Goal: Information Seeking & Learning: Understand process/instructions

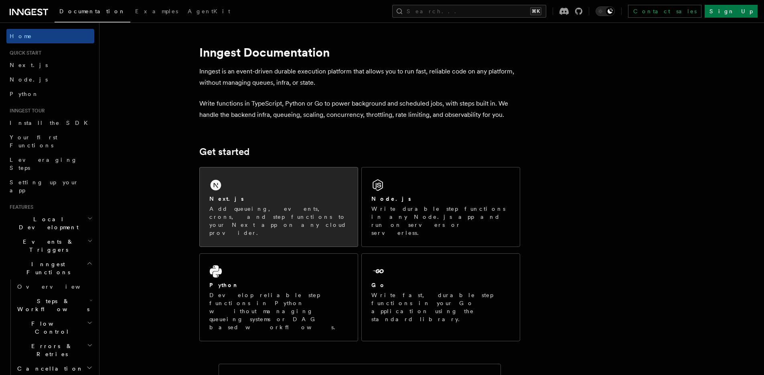
click at [311, 202] on div "Next.js" at bounding box center [278, 199] width 139 height 8
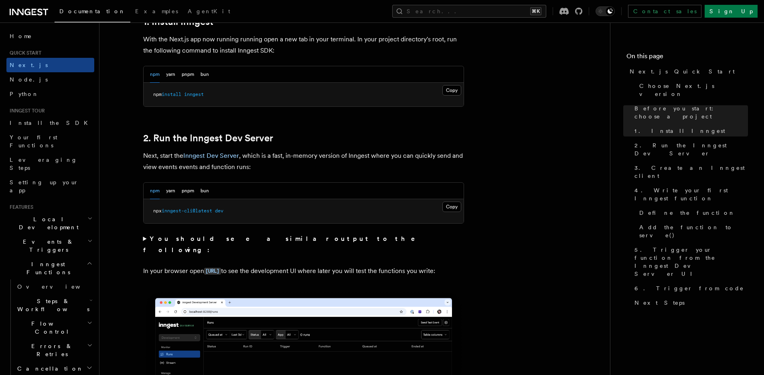
scroll to position [526, 0]
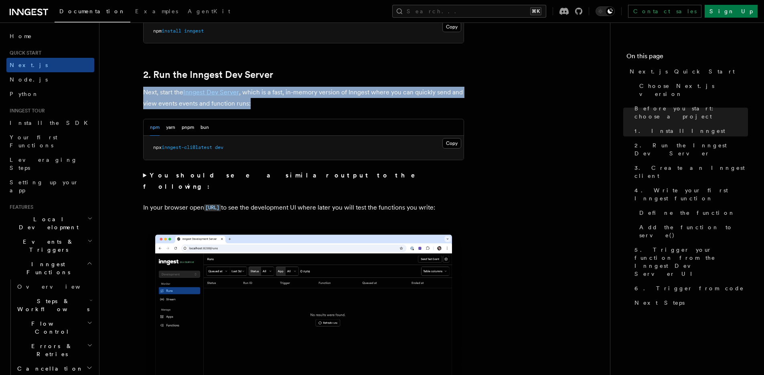
drag, startPoint x: 277, startPoint y: 104, endPoint x: 268, endPoint y: 82, distance: 23.8
click at [327, 99] on p "Next, start the Inngest Dev Server , which is a fast, in-memory version of Inng…" at bounding box center [303, 98] width 321 height 22
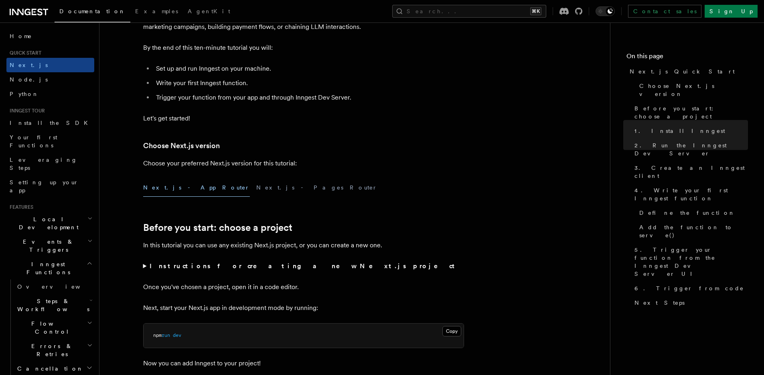
scroll to position [0, 0]
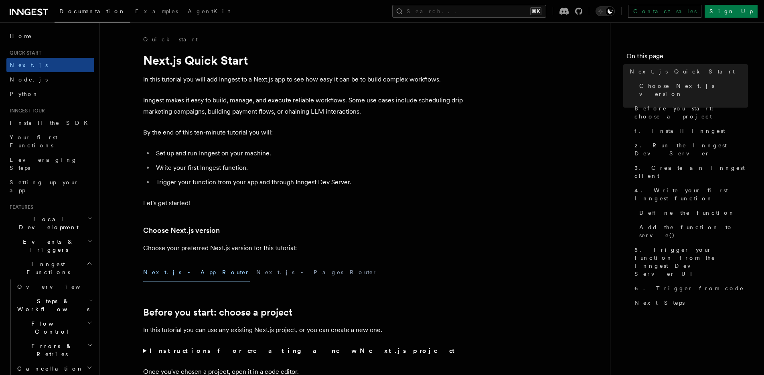
click at [35, 12] on icon at bounding box center [29, 12] width 39 height 10
drag, startPoint x: 270, startPoint y: 140, endPoint x: 292, endPoint y: 171, distance: 38.9
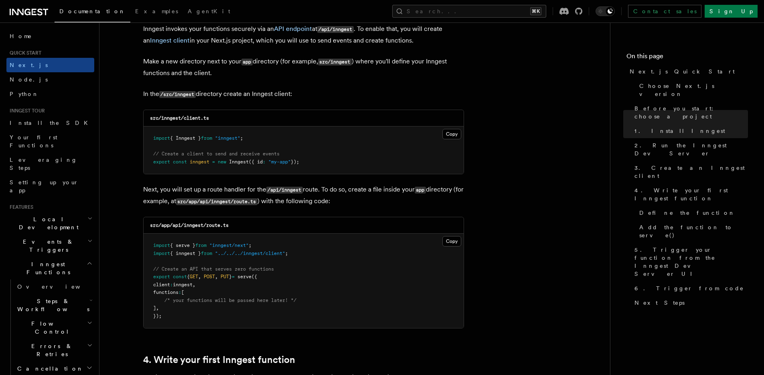
scroll to position [1129, 0]
